Goal: Check status: Check status

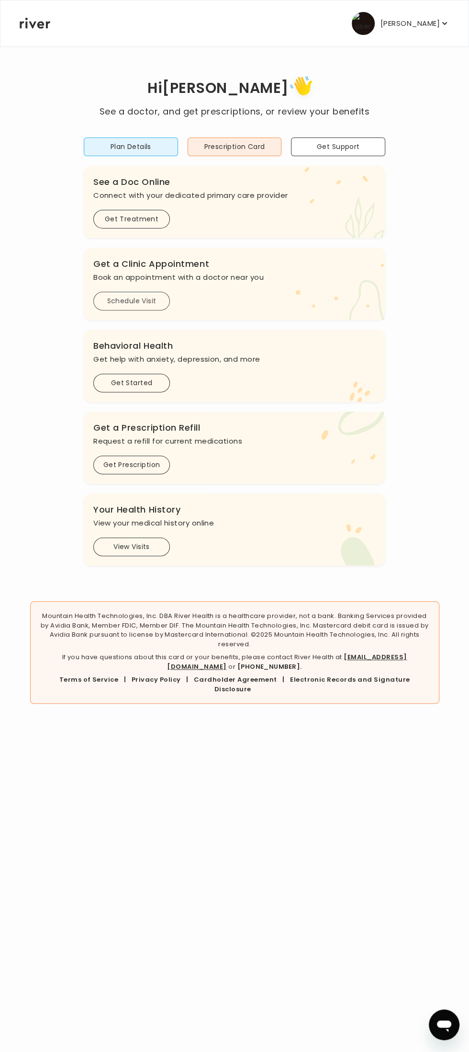
click at [137, 296] on button "Schedule Visit" at bounding box center [131, 301] width 77 height 19
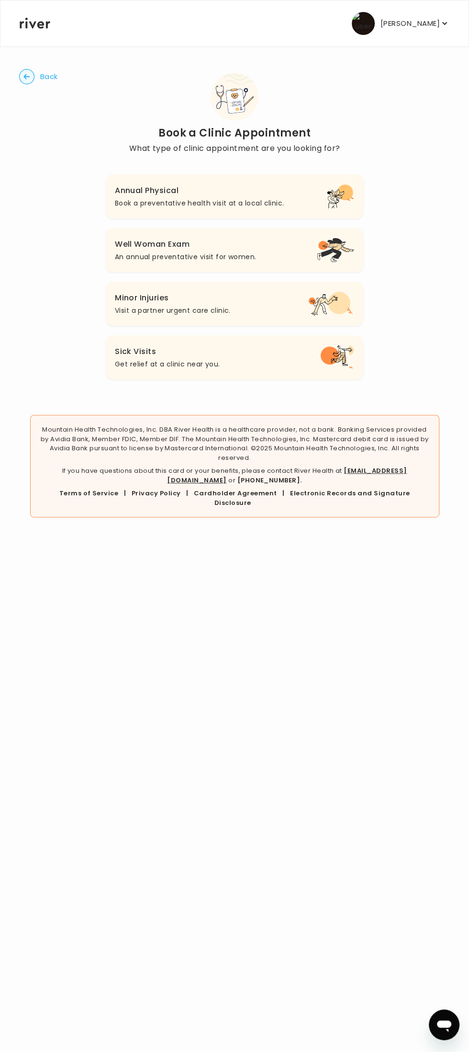
click at [27, 80] on circle "button" at bounding box center [27, 76] width 15 height 15
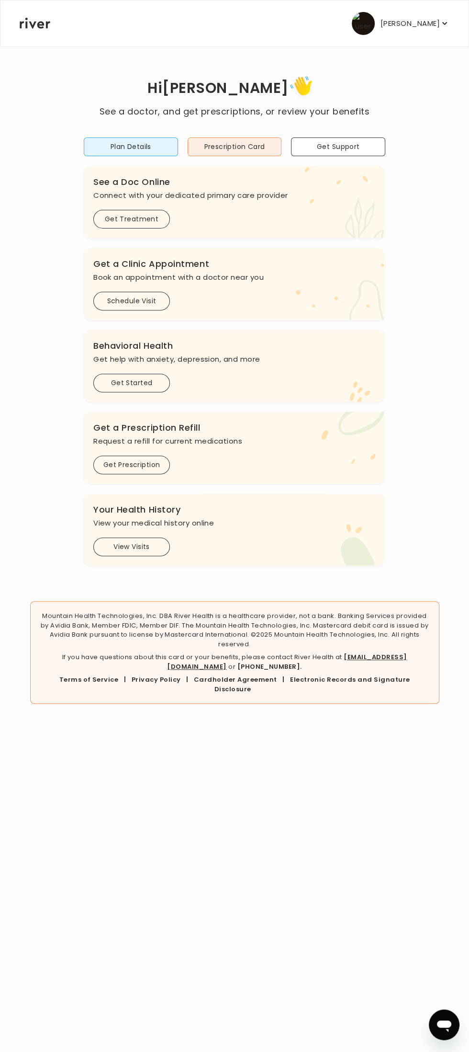
click at [357, 22] on img "button" at bounding box center [363, 23] width 23 height 23
click at [145, 544] on button "View Visits" at bounding box center [131, 546] width 77 height 19
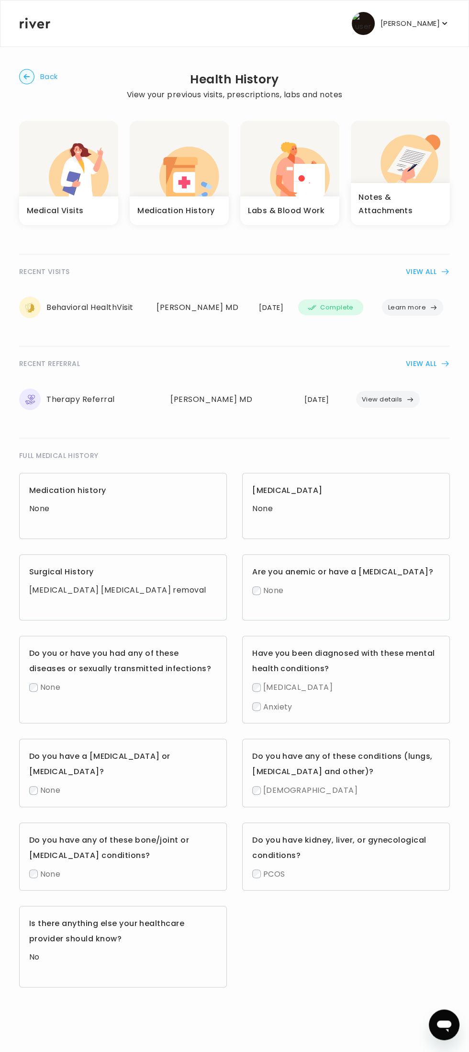
click at [389, 396] on button "View details" at bounding box center [388, 399] width 64 height 17
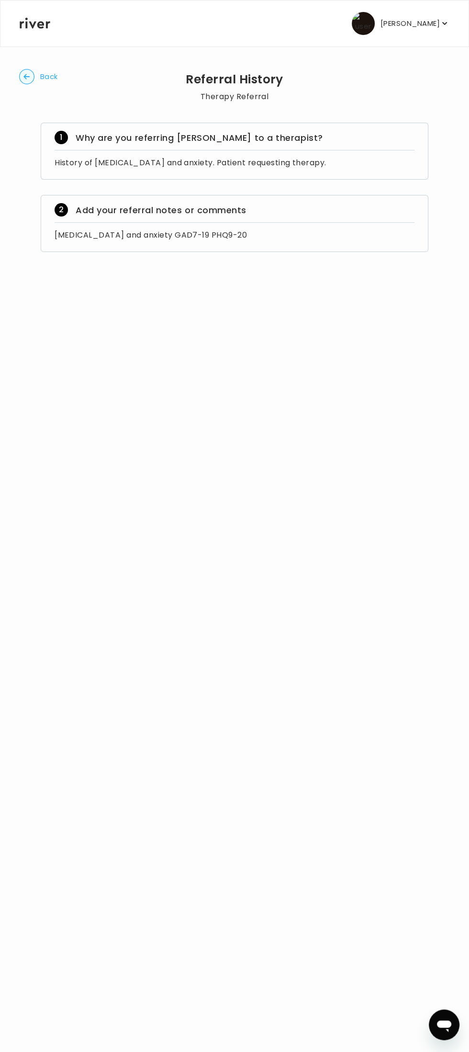
click at [29, 81] on circle "button" at bounding box center [27, 76] width 15 height 15
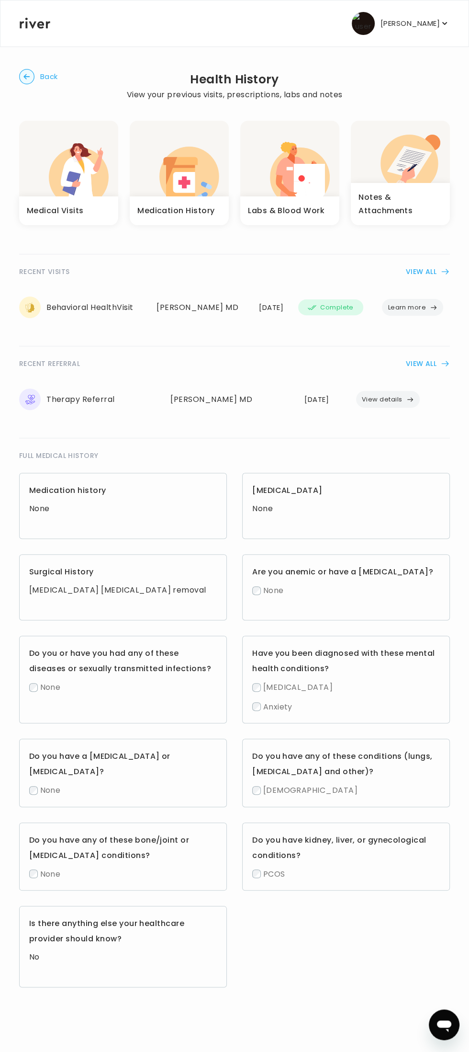
click at [428, 364] on button "VIEW ALL" at bounding box center [428, 363] width 44 height 11
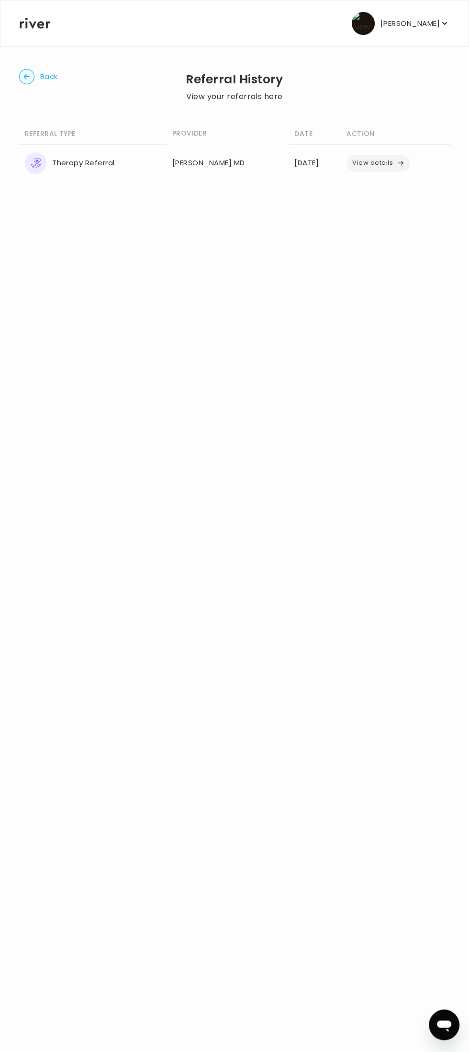
click at [96, 160] on div "Therapy Referral" at bounding box center [93, 163] width 136 height 22
click at [247, 109] on div "Back Referral History View your referrals here REFERRAL TYPE PROVIDER DATE ACTI…" at bounding box center [234, 127] width 431 height 162
click at [399, 160] on icon "button" at bounding box center [401, 163] width 8 height 8
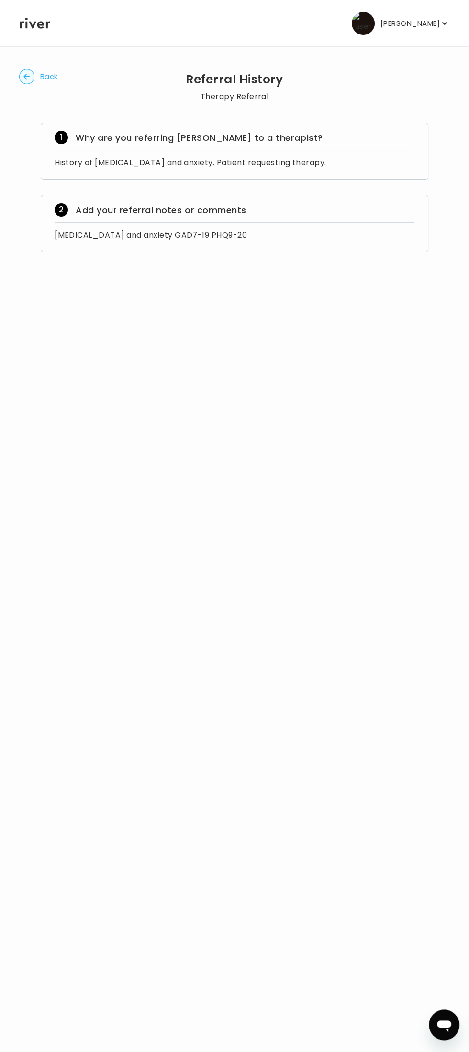
click at [26, 77] on icon "button" at bounding box center [26, 76] width 6 height 5
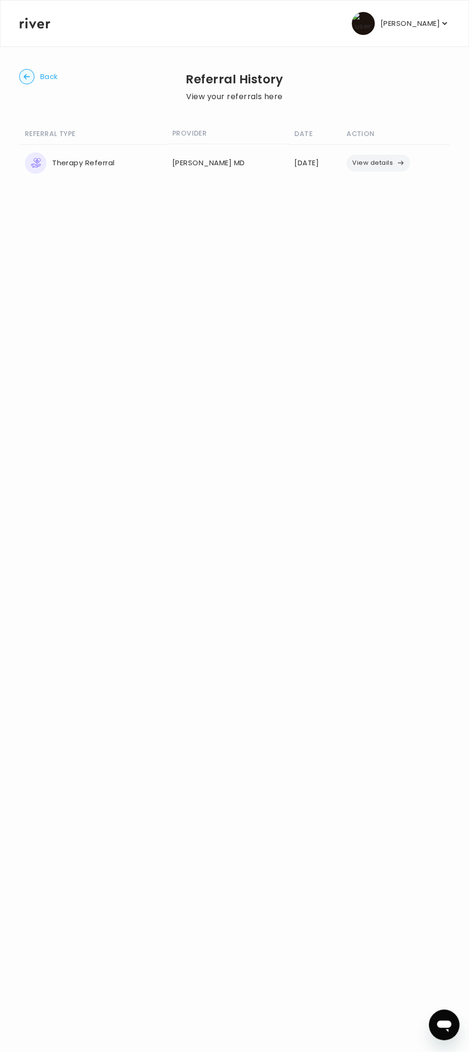
click at [26, 77] on icon "button" at bounding box center [26, 76] width 6 height 5
